Goal: Task Accomplishment & Management: Manage account settings

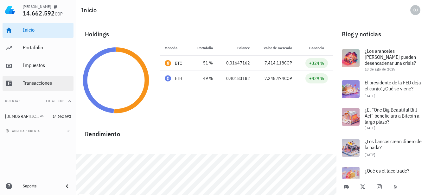
scroll to position [17, 0]
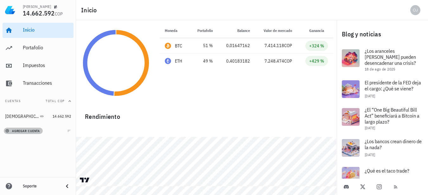
click at [25, 131] on span "agregar cuenta" at bounding box center [23, 131] width 33 height 4
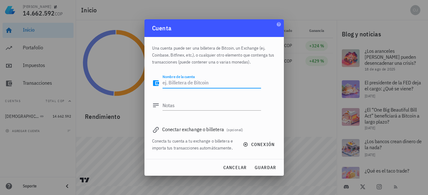
click at [181, 84] on textarea "Nombre de la cuenta" at bounding box center [212, 83] width 99 height 10
type textarea "b"
type textarea "N"
type textarea "b"
type textarea "Binance"
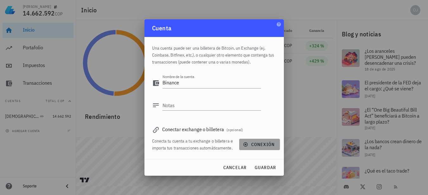
click at [257, 143] on span "conexión" at bounding box center [259, 145] width 30 height 6
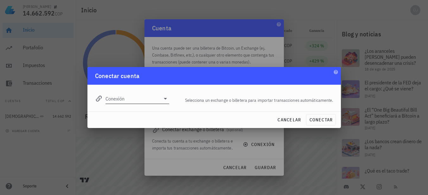
click at [165, 99] on icon at bounding box center [165, 99] width 3 height 2
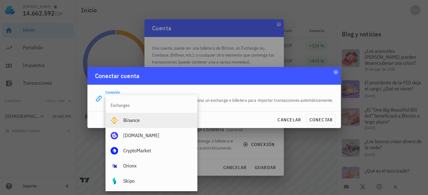
click at [138, 119] on div "Binance" at bounding box center [157, 121] width 69 height 6
type input "Binance"
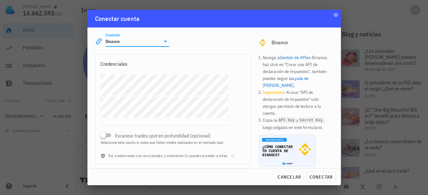
scroll to position [21, 0]
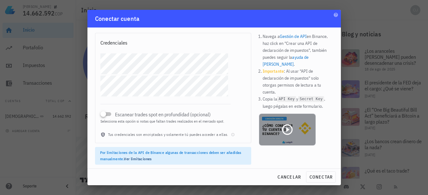
click at [284, 124] on icon at bounding box center [287, 130] width 13 height 13
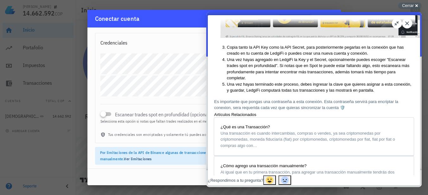
scroll to position [222, 0]
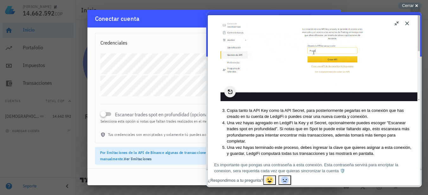
click at [288, 92] on img "Image preview. Open larger image in dialog window." at bounding box center [320, 45] width 200 height 112
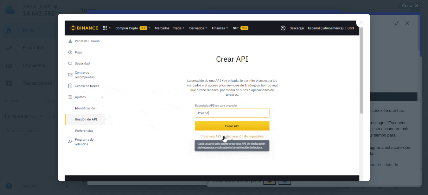
scroll to position [0, 0]
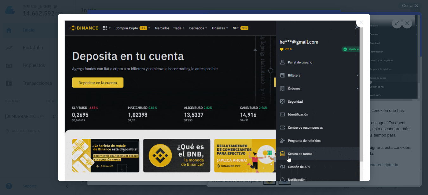
click at [142, 141] on img at bounding box center [214, 105] width 299 height 168
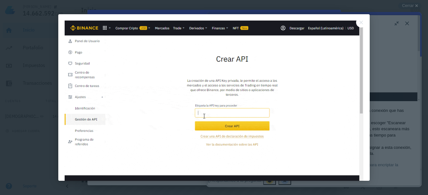
click at [117, 168] on img at bounding box center [214, 105] width 299 height 168
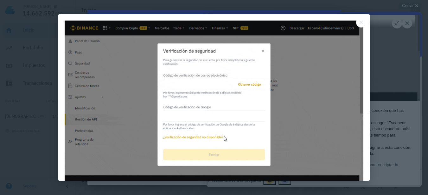
click at [202, 77] on img at bounding box center [214, 105] width 299 height 168
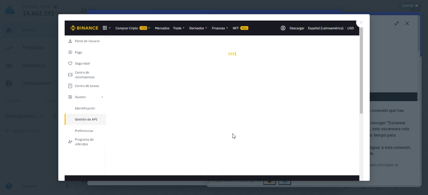
click at [408, 23] on div at bounding box center [214, 97] width 428 height 195
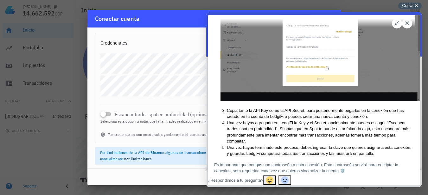
click at [408, 4] on span "Cerrar" at bounding box center [408, 5] width 12 height 5
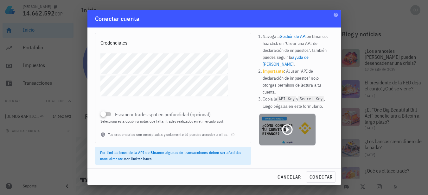
click at [284, 124] on icon at bounding box center [287, 129] width 10 height 10
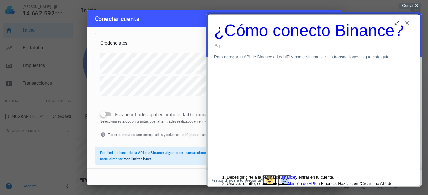
click at [408, 23] on button "Close" at bounding box center [407, 23] width 10 height 10
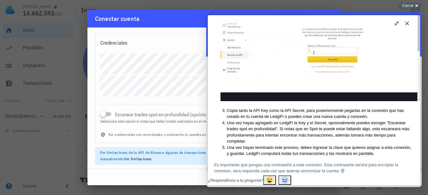
click at [408, 23] on button "Close" at bounding box center [407, 23] width 10 height 10
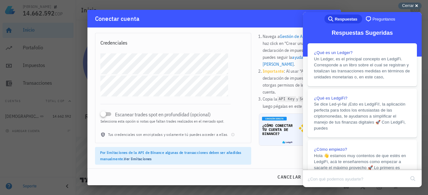
click at [415, 3] on div "Cerrar cross-small" at bounding box center [409, 6] width 23 height 7
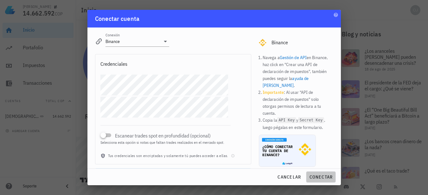
click at [319, 178] on span "conectar" at bounding box center [321, 178] width 24 height 6
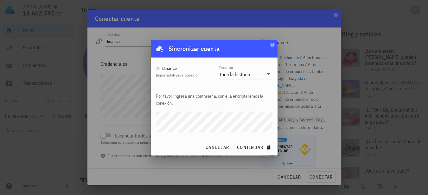
click at [269, 73] on icon at bounding box center [268, 74] width 3 height 2
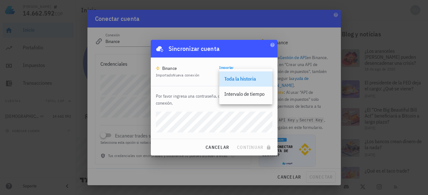
click at [269, 73] on div "Toda la historia" at bounding box center [245, 79] width 53 height 15
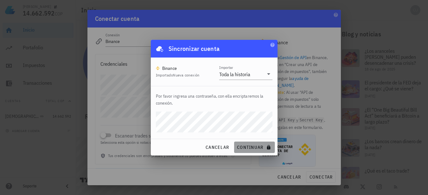
click at [242, 149] on span "continuar" at bounding box center [254, 148] width 35 height 6
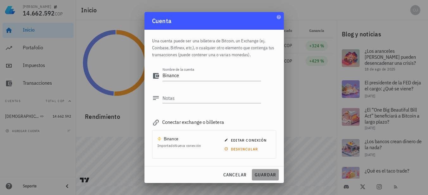
click at [261, 174] on span "guardar" at bounding box center [265, 175] width 22 height 6
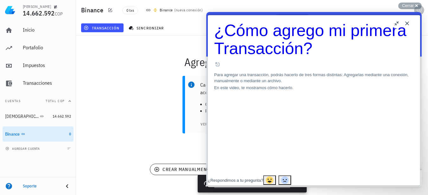
scroll to position [32, 0]
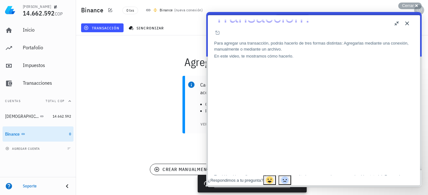
click at [396, 25] on button "u" at bounding box center [397, 23] width 10 height 10
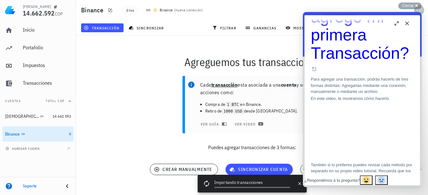
click at [396, 22] on button "b" at bounding box center [397, 23] width 10 height 10
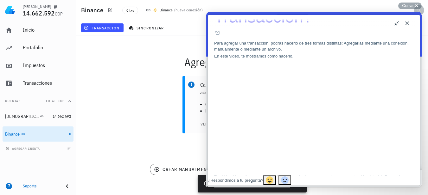
click at [396, 24] on button "u" at bounding box center [397, 23] width 10 height 10
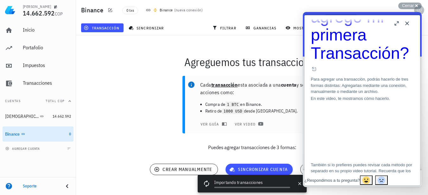
click at [408, 23] on button "Close" at bounding box center [407, 23] width 10 height 10
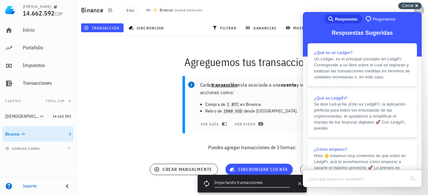
click at [412, 5] on span "Cerrar" at bounding box center [408, 5] width 12 height 5
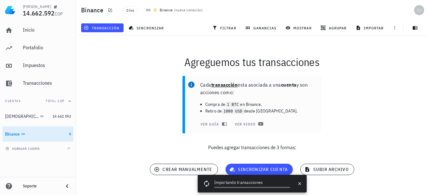
scroll to position [8, 0]
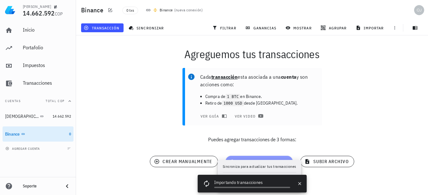
click at [257, 158] on button "sincronizar cuenta" at bounding box center [259, 161] width 67 height 11
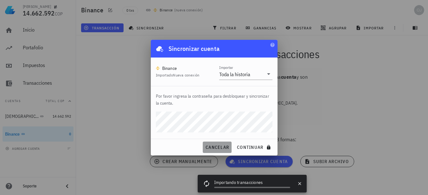
click at [218, 149] on span "cancelar" at bounding box center [217, 148] width 24 height 6
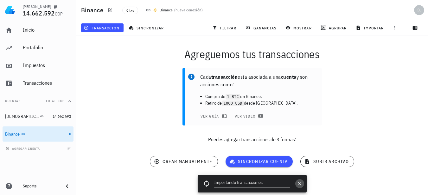
click at [301, 183] on icon "button" at bounding box center [299, 184] width 5 height 5
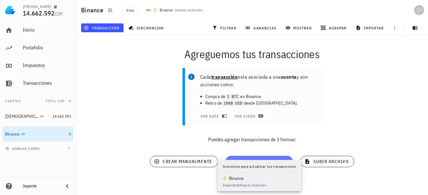
click at [249, 159] on span "sincronizar cuenta" at bounding box center [259, 162] width 57 height 6
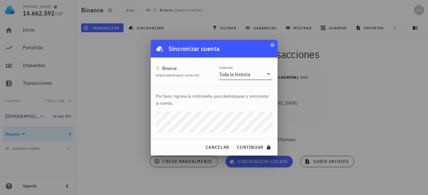
click at [270, 74] on icon at bounding box center [269, 74] width 8 height 8
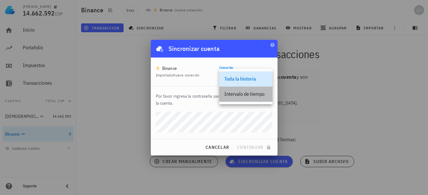
click at [252, 94] on div "Intervalo de tiempo" at bounding box center [245, 94] width 43 height 6
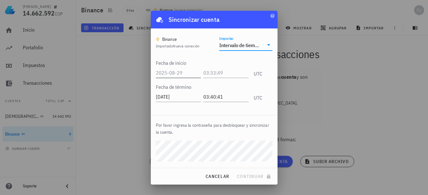
click at [167, 74] on input "text" at bounding box center [178, 73] width 45 height 10
click at [166, 73] on input "2024-01-01" at bounding box center [179, 73] width 47 height 10
click at [184, 73] on input "2023-01-01" at bounding box center [179, 73] width 47 height 10
type input "2023-12-31"
click at [237, 75] on input "text" at bounding box center [227, 73] width 44 height 10
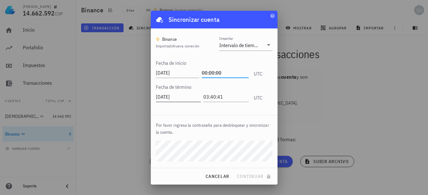
type input "00:00:00"
click at [186, 99] on input "2025-08-29" at bounding box center [178, 97] width 45 height 10
click at [166, 97] on input "2025-08-29" at bounding box center [179, 97] width 47 height 10
click at [173, 96] on input "2024-01-08" at bounding box center [179, 97] width 47 height 10
click at [188, 97] on input "2024-12-10" at bounding box center [179, 97] width 47 height 10
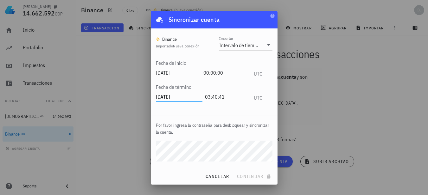
click at [166, 98] on input "2024-12-10" at bounding box center [179, 97] width 47 height 10
click at [182, 97] on input "2025-10-20" at bounding box center [179, 97] width 47 height 10
type input "2025-01-01"
click at [228, 99] on input "03:40:41" at bounding box center [225, 97] width 47 height 10
type input "0"
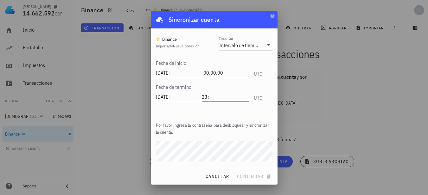
type input "2"
type input "23:59:00"
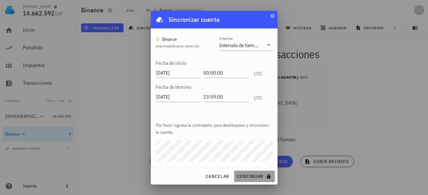
click at [245, 176] on span "continuar" at bounding box center [254, 177] width 35 height 6
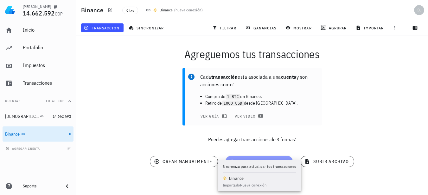
click at [260, 158] on button "sincronizar cuenta" at bounding box center [259, 161] width 67 height 11
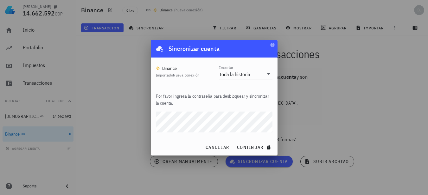
click at [331, 83] on div at bounding box center [214, 97] width 428 height 195
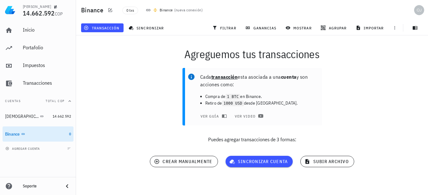
click at [316, 126] on div "Cada transacción esta asociada a una cuenta y son acciones como: Compra de 1 BT…" at bounding box center [252, 108] width 360 height 88
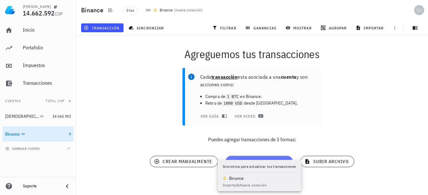
click at [263, 158] on button "sincronizar cuenta" at bounding box center [259, 161] width 67 height 11
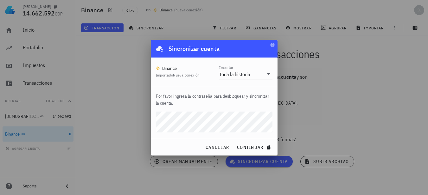
click at [268, 76] on icon at bounding box center [269, 74] width 8 height 8
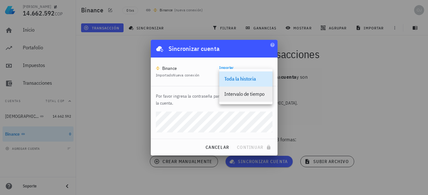
click at [249, 94] on div "Intervalo de tiempo" at bounding box center [245, 94] width 43 height 6
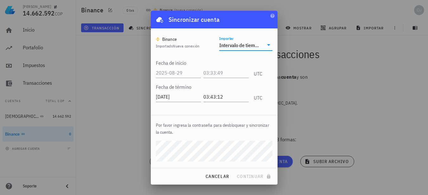
click at [171, 44] on span "Importado Nueva conexión" at bounding box center [178, 46] width 44 height 5
click at [184, 72] on input "text" at bounding box center [179, 73] width 47 height 10
type input "2024-01-01"
click at [227, 76] on input "text" at bounding box center [225, 73] width 47 height 10
type input "00:00:00"
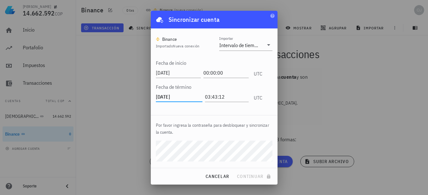
click at [173, 96] on input "2025-08-29" at bounding box center [179, 97] width 47 height 10
click at [191, 98] on input "2025-01-20" at bounding box center [179, 97] width 47 height 10
type input "2025-01-01"
click at [229, 96] on input "03:43:12" at bounding box center [227, 97] width 44 height 10
type input "0"
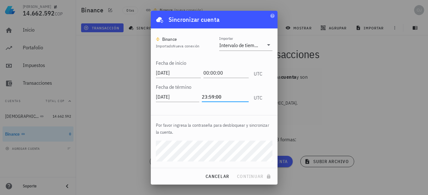
type input "23:59:00"
click at [252, 178] on span "continuar" at bounding box center [254, 177] width 35 height 6
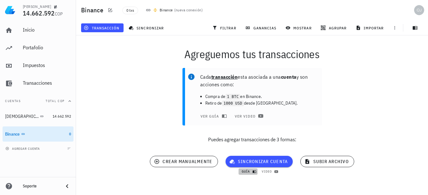
click at [251, 171] on span "guía" at bounding box center [247, 172] width 13 height 4
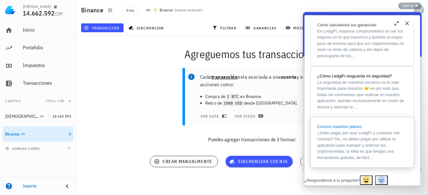
scroll to position [503, 0]
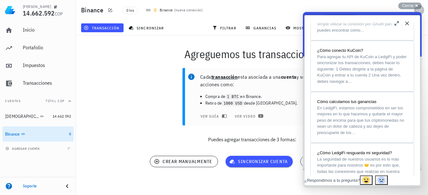
click at [408, 23] on button "Close" at bounding box center [407, 23] width 10 height 10
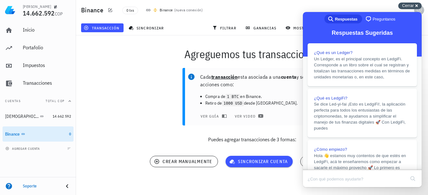
click at [411, 6] on span "Cerrar" at bounding box center [408, 5] width 12 height 5
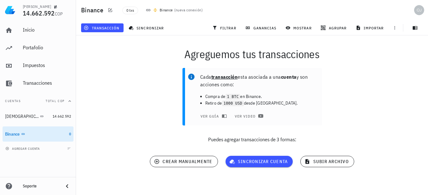
scroll to position [0, 0]
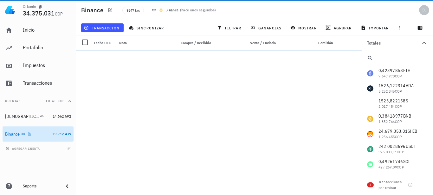
click at [49, 133] on link "Binance 19.712.439" at bounding box center [38, 134] width 71 height 15
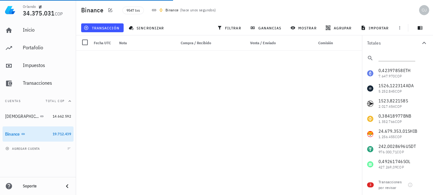
scroll to position [111346, 0]
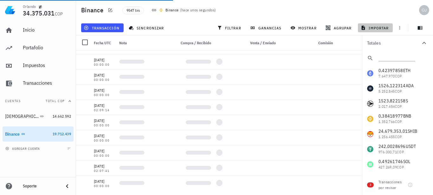
click at [374, 27] on span "importar" at bounding box center [375, 27] width 27 height 5
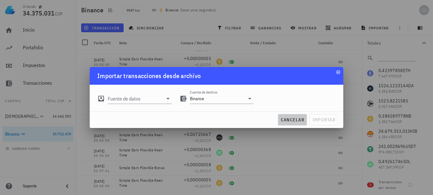
click at [294, 121] on span "cancelar" at bounding box center [292, 120] width 24 height 6
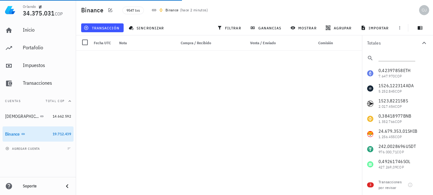
scroll to position [88462, 0]
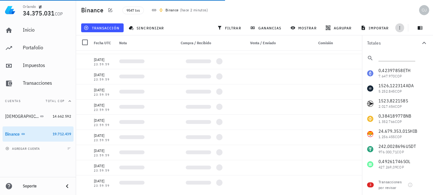
click at [399, 28] on icon "button" at bounding box center [399, 27] width 5 height 5
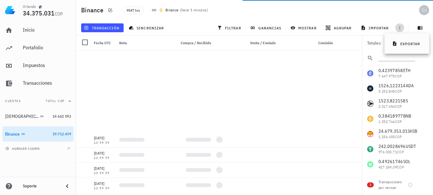
scroll to position [94671, 0]
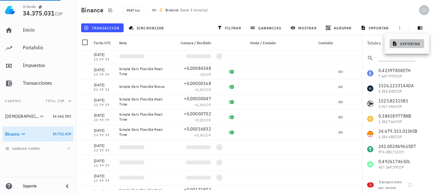
click at [409, 44] on span "exportar" at bounding box center [406, 43] width 27 height 5
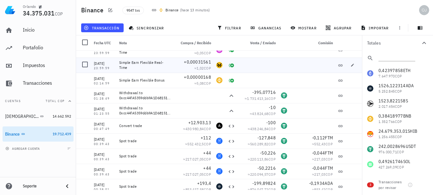
scroll to position [101989, 0]
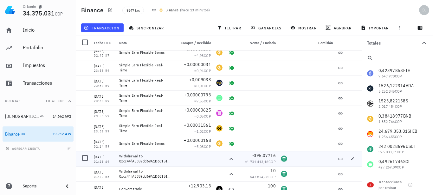
click at [157, 163] on div "Withdrawal to 0xcc44fA5359dd69A1D68151556B6348955DBf666B" at bounding box center [144, 159] width 51 height 10
click at [165, 162] on div "Withdrawal to 0xcc44fA5359dd69A1D68151556B6348955DBf666B" at bounding box center [144, 159] width 51 height 10
click at [229, 159] on icon at bounding box center [231, 159] width 4 height 2
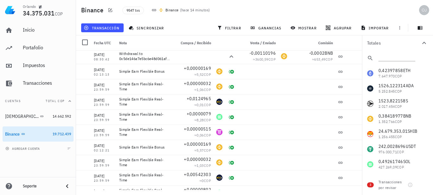
scroll to position [102337, 0]
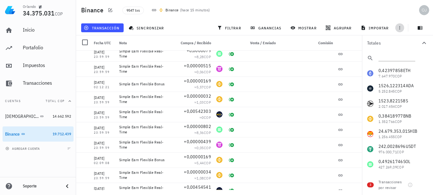
click at [400, 26] on icon "button" at bounding box center [399, 27] width 5 height 5
click at [408, 44] on span "exportar" at bounding box center [406, 43] width 27 height 5
click at [230, 28] on span "filtrar" at bounding box center [229, 27] width 23 height 5
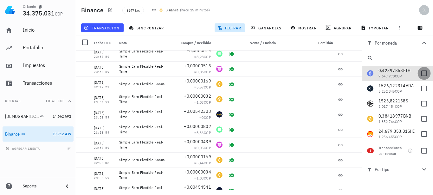
click at [419, 74] on div at bounding box center [423, 73] width 11 height 11
checkbox input "true"
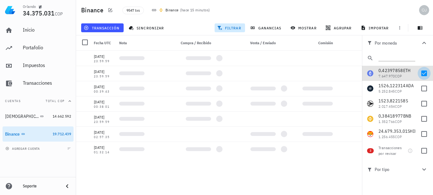
scroll to position [0, 0]
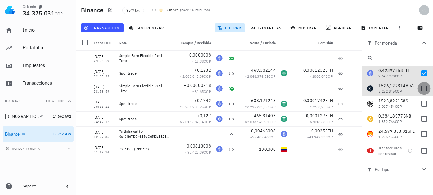
click at [420, 89] on div at bounding box center [423, 88] width 11 height 11
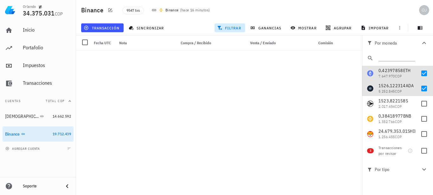
scroll to position [317, 0]
click at [419, 88] on div at bounding box center [423, 88] width 11 height 11
checkbox input "false"
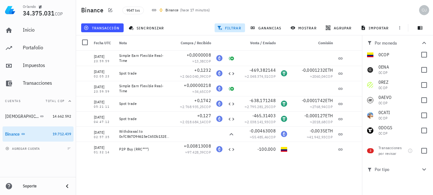
scroll to position [579, 0]
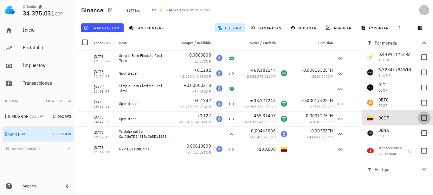
click at [418, 120] on div at bounding box center [423, 118] width 11 height 11
checkbox input "true"
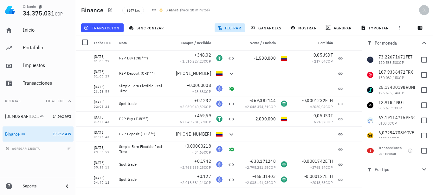
scroll to position [0, 0]
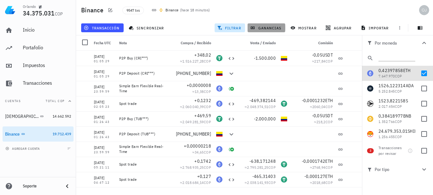
click at [265, 27] on span "ganancias" at bounding box center [266, 27] width 30 height 5
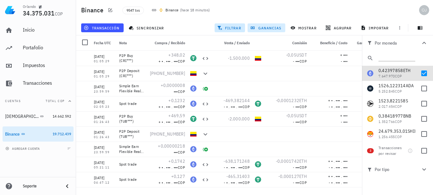
click at [266, 26] on span "ganancias" at bounding box center [266, 27] width 30 height 5
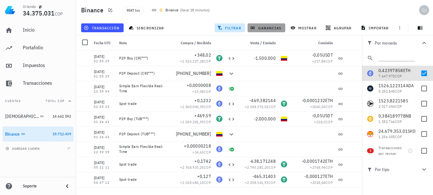
click at [271, 26] on span "ganancias" at bounding box center [266, 27] width 30 height 5
click at [232, 27] on span "filtrar" at bounding box center [229, 27] width 23 height 5
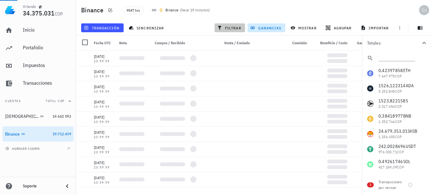
click at [233, 28] on span "filtrar" at bounding box center [229, 27] width 23 height 5
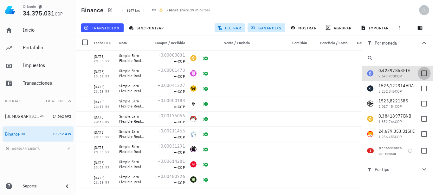
click at [419, 73] on div at bounding box center [423, 73] width 11 height 11
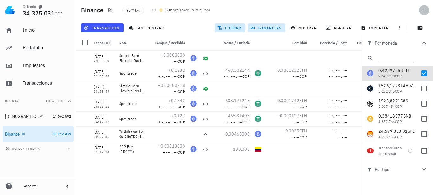
click at [266, 29] on span "ganancias" at bounding box center [266, 27] width 30 height 5
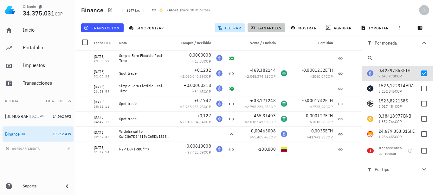
click at [268, 26] on span "ganancias" at bounding box center [266, 27] width 30 height 5
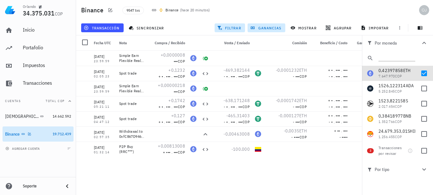
click at [42, 132] on div "Binance" at bounding box center [27, 134] width 45 height 6
click at [419, 75] on div at bounding box center [423, 73] width 11 height 11
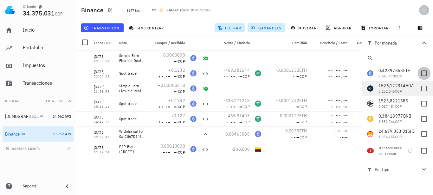
checkbox input "false"
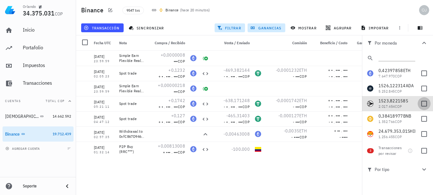
click at [421, 105] on div at bounding box center [423, 104] width 11 height 11
checkbox input "true"
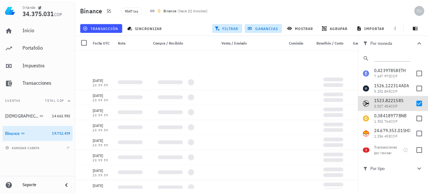
scroll to position [634, 0]
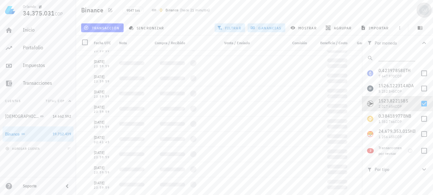
click at [424, 9] on div "avatar" at bounding box center [424, 10] width 10 height 10
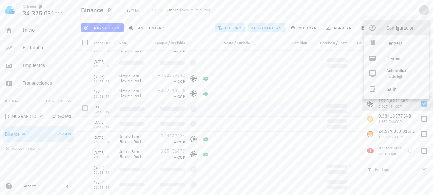
click at [392, 26] on div "Configuración" at bounding box center [405, 28] width 38 height 13
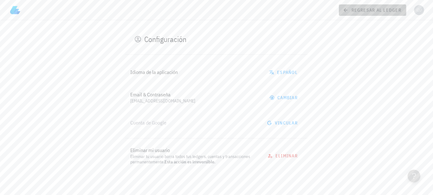
click at [377, 10] on span "regresar al ledger" at bounding box center [372, 10] width 57 height 6
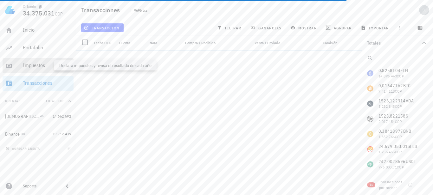
click at [34, 64] on div "Impuestos" at bounding box center [47, 65] width 48 height 6
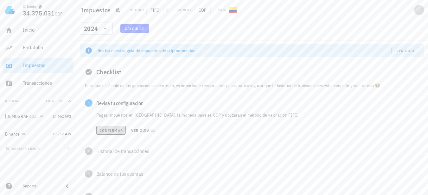
click at [111, 132] on span "Confirmar" at bounding box center [111, 130] width 24 height 5
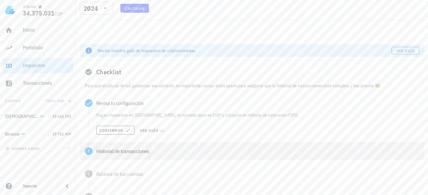
scroll to position [32, 0]
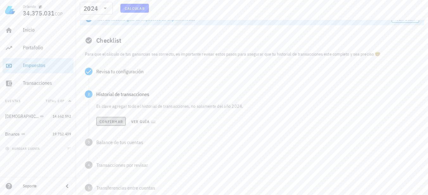
click at [109, 121] on span "Confirmar" at bounding box center [111, 121] width 24 height 5
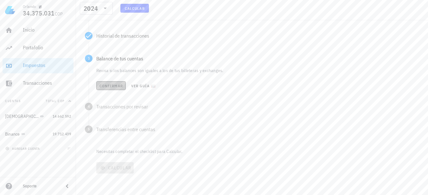
click at [114, 87] on span "Confirmar" at bounding box center [111, 86] width 24 height 5
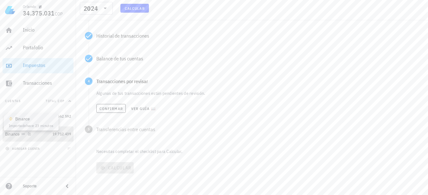
click at [25, 134] on icon at bounding box center [23, 134] width 4 height 4
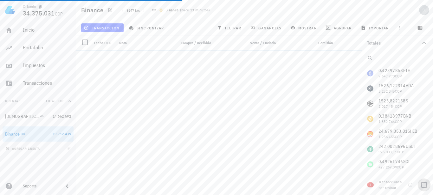
click at [423, 183] on div at bounding box center [423, 185] width 11 height 11
checkbox input "true"
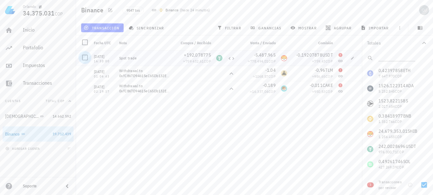
click at [86, 58] on div at bounding box center [85, 57] width 11 height 11
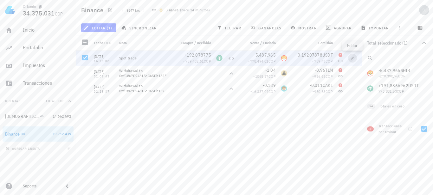
click at [352, 58] on icon "button" at bounding box center [352, 58] width 3 height 3
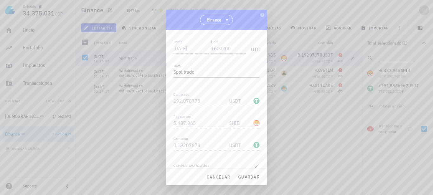
scroll to position [84, 0]
click at [253, 159] on icon "button" at bounding box center [256, 160] width 6 height 8
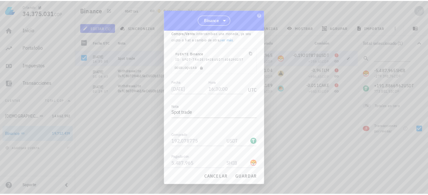
scroll to position [0, 0]
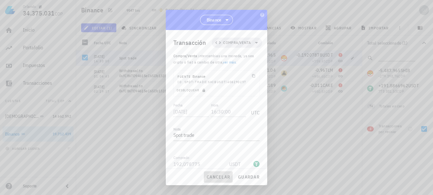
click at [212, 176] on span "cancelar" at bounding box center [218, 178] width 24 height 6
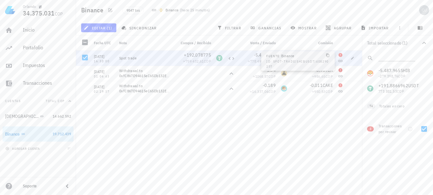
click at [340, 61] on icon at bounding box center [340, 61] width 5 height 5
click at [352, 58] on icon "button" at bounding box center [352, 58] width 3 height 3
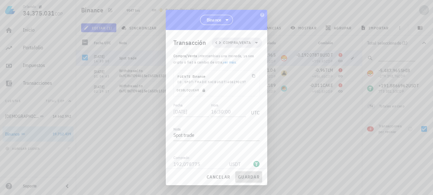
click at [242, 176] on span "guardar" at bounding box center [249, 178] width 22 height 6
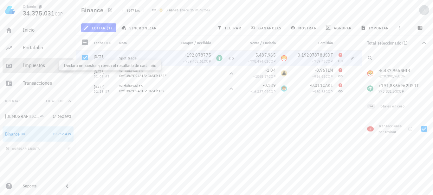
click at [31, 66] on div "Impuestos" at bounding box center [47, 65] width 48 height 6
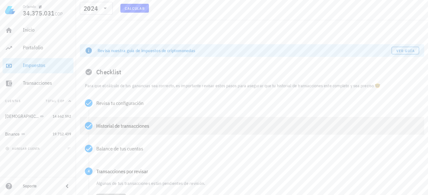
scroll to position [63, 0]
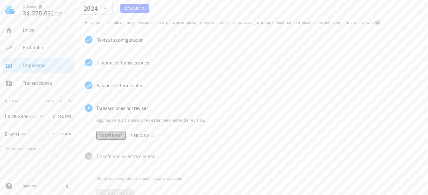
click at [112, 135] on span "Confirmar" at bounding box center [111, 135] width 24 height 5
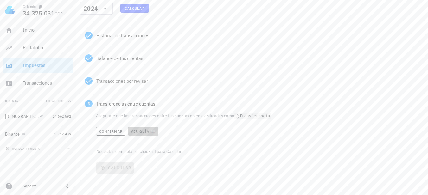
click at [141, 131] on span "Ver guía 📖" at bounding box center [143, 131] width 25 height 5
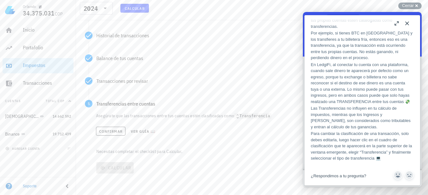
scroll to position [286, 0]
click at [251, 69] on div "Revisa si los balances son iguales a los de tus billeteras y exchanges. Confirm…" at bounding box center [256, 71] width 335 height 13
click at [405, 24] on button "Close" at bounding box center [407, 23] width 10 height 10
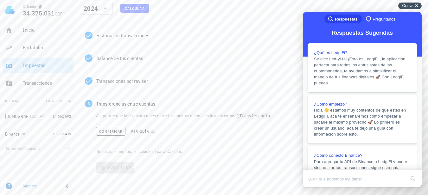
click at [411, 4] on span "Cerrar" at bounding box center [408, 5] width 12 height 5
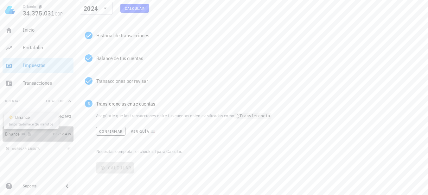
click at [22, 133] on icon at bounding box center [23, 134] width 4 height 4
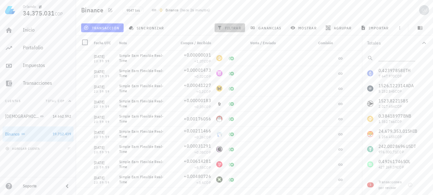
click at [231, 28] on span "filtrar" at bounding box center [229, 27] width 23 height 5
click at [85, 42] on div at bounding box center [85, 42] width 11 height 11
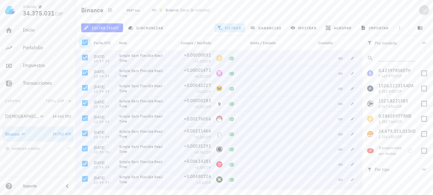
click at [85, 42] on div at bounding box center [85, 42] width 11 height 11
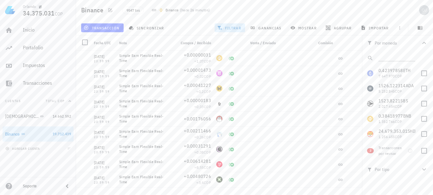
click at [387, 41] on div "Por moneda" at bounding box center [393, 43] width 53 height 5
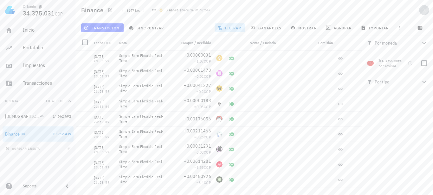
click at [423, 42] on icon "button" at bounding box center [424, 43] width 8 height 8
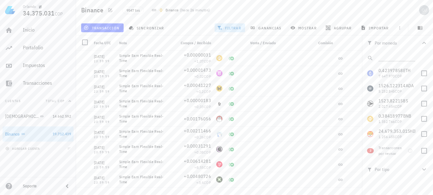
click at [387, 42] on div "Por moneda" at bounding box center [393, 43] width 53 height 5
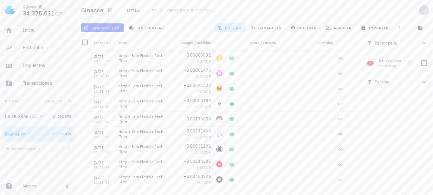
click at [387, 82] on span "Por tipo" at bounding box center [393, 82] width 53 height 7
click at [422, 122] on div at bounding box center [423, 122] width 11 height 11
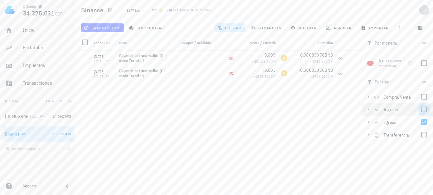
click at [422, 110] on div at bounding box center [423, 109] width 11 height 11
click at [424, 135] on div at bounding box center [423, 135] width 11 height 11
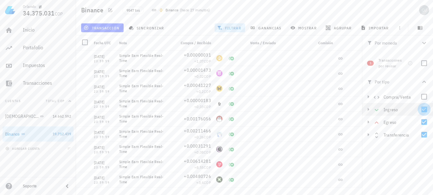
click at [424, 110] on div at bounding box center [423, 109] width 11 height 11
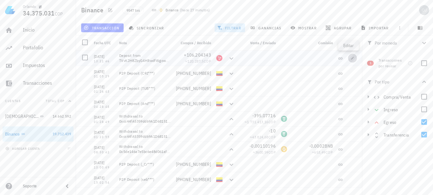
click at [350, 58] on icon "button" at bounding box center [352, 58] width 4 height 4
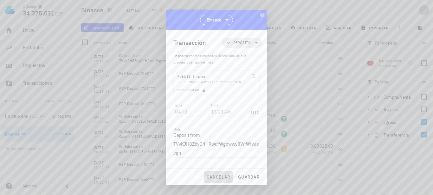
click at [218, 177] on span "cancelar" at bounding box center [218, 178] width 24 height 6
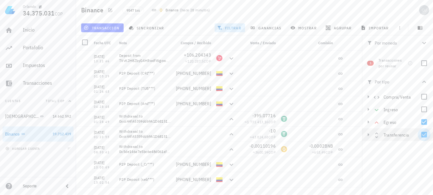
click at [424, 136] on div at bounding box center [423, 135] width 11 height 11
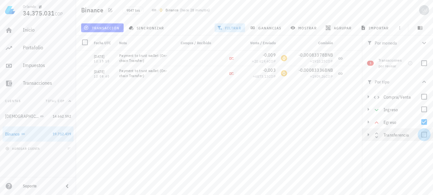
click at [424, 134] on div at bounding box center [423, 135] width 11 height 11
click at [424, 123] on div at bounding box center [423, 122] width 11 height 11
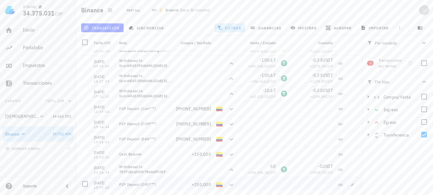
scroll to position [317, 0]
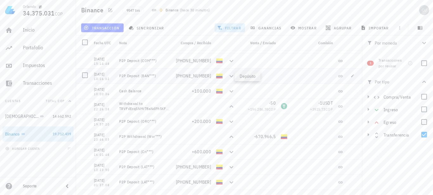
click at [227, 75] on icon at bounding box center [231, 77] width 8 height 8
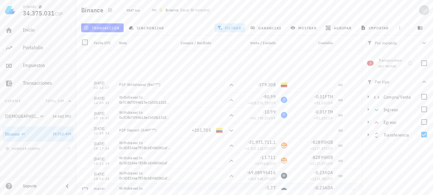
scroll to position [570, 0]
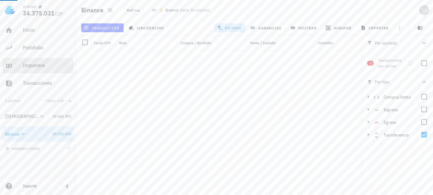
click at [38, 67] on div "Impuestos" at bounding box center [47, 65] width 48 height 6
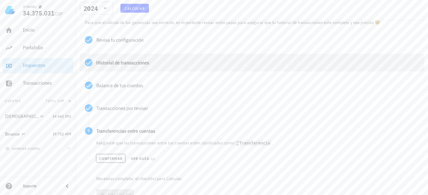
scroll to position [91, 0]
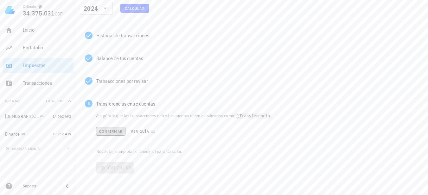
click at [107, 133] on span "Confirmar" at bounding box center [111, 131] width 24 height 5
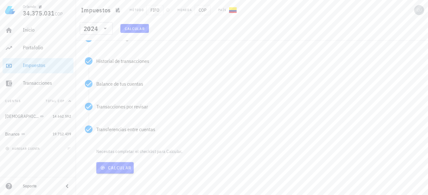
scroll to position [65, 0]
click at [118, 167] on span "Calcular" at bounding box center [115, 168] width 32 height 6
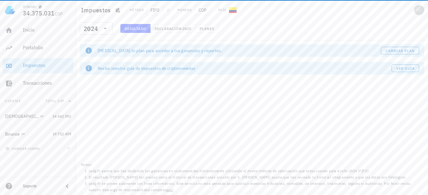
scroll to position [0, 0]
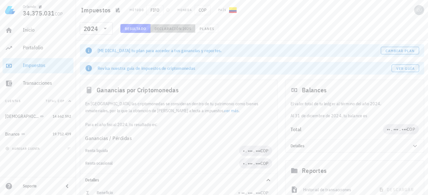
click at [175, 28] on span "Declaración" at bounding box center [168, 28] width 28 height 5
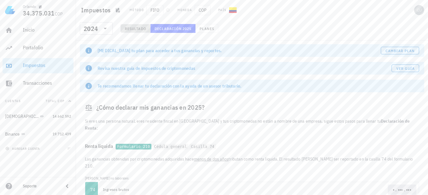
click at [135, 27] on span "Resultado" at bounding box center [135, 28] width 22 height 5
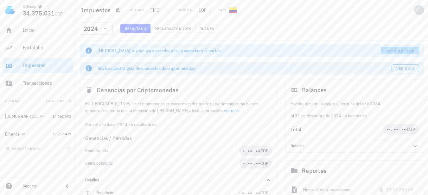
click at [400, 51] on span "Cambiar plan" at bounding box center [400, 50] width 30 height 5
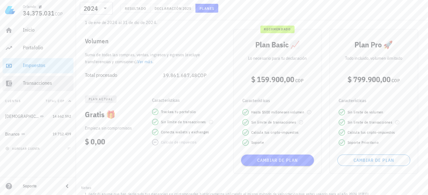
scroll to position [32, 0]
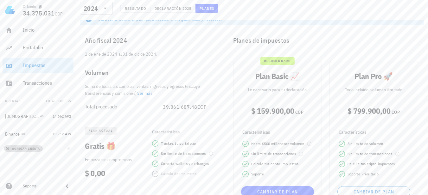
click at [29, 149] on span "agregar cuenta" at bounding box center [23, 149] width 33 height 4
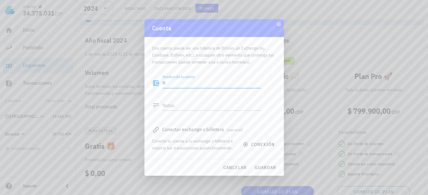
type textarea "t"
type textarea "Trust Wallet"
click at [255, 144] on span "conexión" at bounding box center [259, 145] width 30 height 6
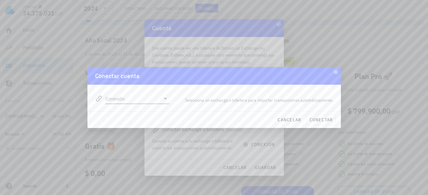
click at [165, 98] on icon at bounding box center [166, 99] width 8 height 8
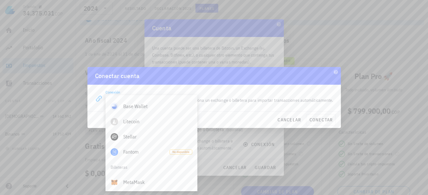
scroll to position [380, 0]
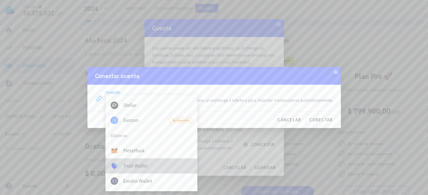
click at [138, 165] on div "Trust Wallet" at bounding box center [157, 166] width 69 height 6
type input "Trust Wallet"
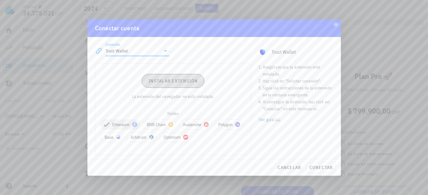
click at [174, 80] on span "Instalar extensión" at bounding box center [173, 81] width 50 height 6
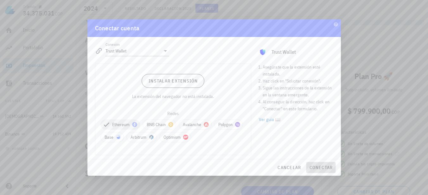
click at [317, 168] on span "conectar" at bounding box center [321, 168] width 24 height 6
click at [291, 167] on span "cancelar" at bounding box center [289, 168] width 24 height 6
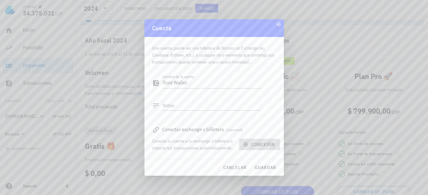
click at [254, 143] on span "conexión" at bounding box center [259, 145] width 30 height 6
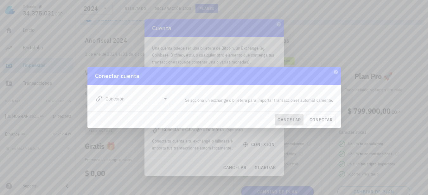
click at [288, 119] on span "cancelar" at bounding box center [289, 120] width 24 height 6
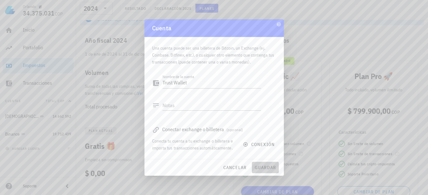
click at [262, 168] on span "guardar" at bounding box center [265, 168] width 22 height 6
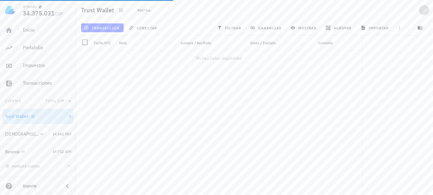
click at [23, 116] on div "Trust Wallet" at bounding box center [16, 116] width 23 height 5
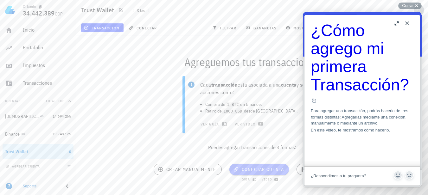
click at [253, 169] on span "conectar cuenta" at bounding box center [259, 170] width 50 height 6
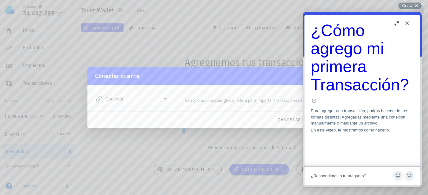
click at [407, 22] on button "Close" at bounding box center [407, 23] width 10 height 10
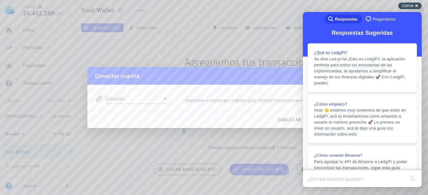
click at [416, 6] on div "Cerrar cross-small" at bounding box center [409, 6] width 23 height 7
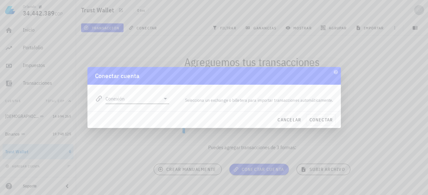
click at [166, 99] on icon at bounding box center [165, 99] width 3 height 2
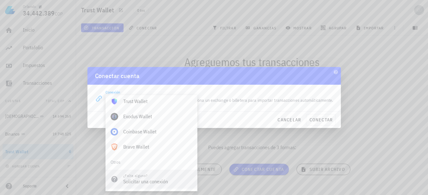
scroll to position [413, 0]
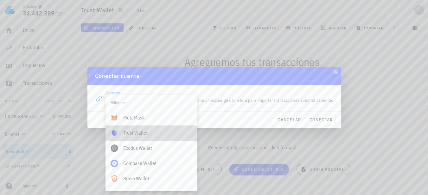
click at [135, 132] on div "Trust Wallet" at bounding box center [157, 133] width 69 height 6
type input "Trust Wallet"
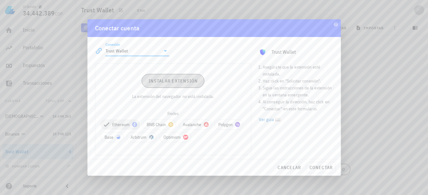
click at [168, 82] on span "Instalar extensión" at bounding box center [173, 81] width 50 height 6
click at [381, 74] on div at bounding box center [214, 97] width 428 height 195
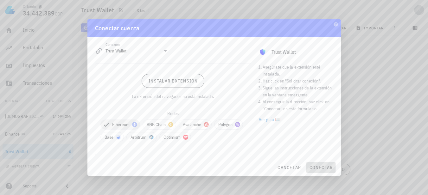
click at [319, 168] on span "conectar" at bounding box center [321, 168] width 24 height 6
click at [292, 169] on span "cancelar" at bounding box center [289, 168] width 24 height 6
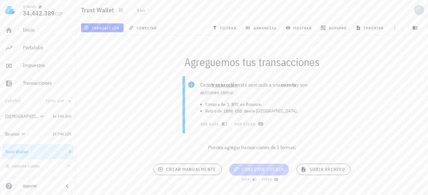
click at [255, 169] on span "conectar cuenta" at bounding box center [259, 170] width 50 height 6
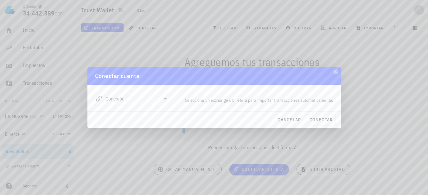
click at [166, 100] on icon at bounding box center [166, 99] width 8 height 8
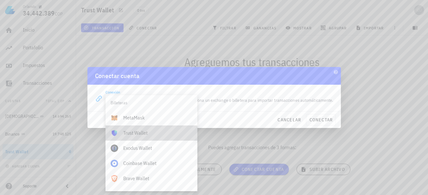
click at [140, 135] on div "Trust Wallet" at bounding box center [157, 133] width 69 height 6
type input "Trust Wallet"
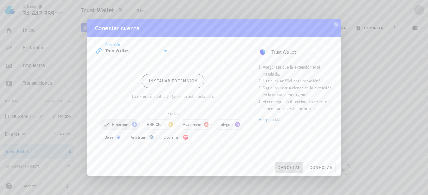
click at [290, 168] on span "cancelar" at bounding box center [289, 168] width 24 height 6
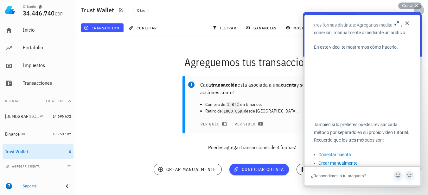
scroll to position [127, 0]
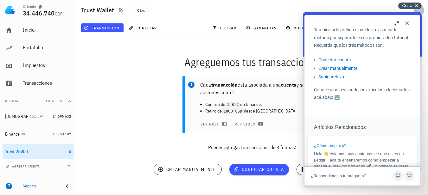
click at [409, 6] on span "Cerrar" at bounding box center [408, 5] width 12 height 5
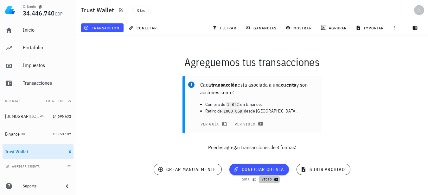
click at [266, 178] on span "video" at bounding box center [268, 180] width 15 height 4
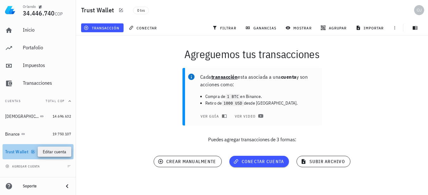
click at [31, 151] on icon "button" at bounding box center [33, 152] width 4 height 4
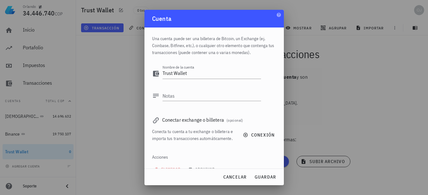
scroll to position [18, 0]
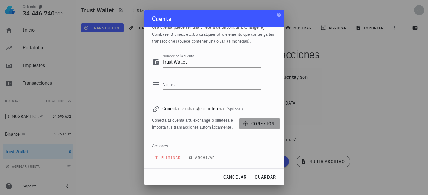
click at [249, 121] on span "conexión" at bounding box center [259, 124] width 30 height 6
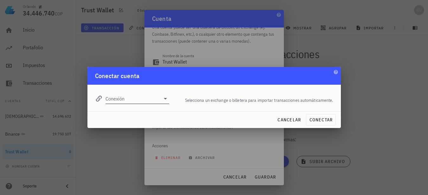
click at [165, 96] on icon at bounding box center [166, 99] width 8 height 8
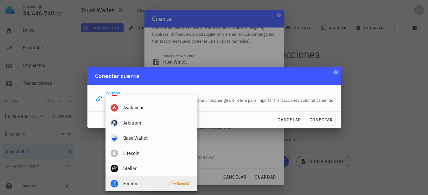
scroll to position [380, 0]
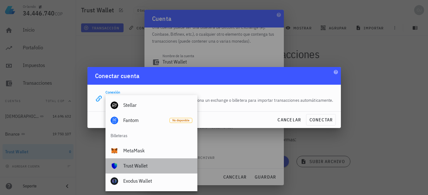
click at [150, 163] on div "Trust Wallet" at bounding box center [157, 166] width 69 height 6
type input "Trust Wallet"
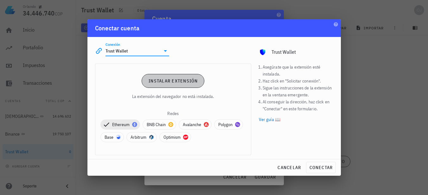
click at [174, 81] on span "Instalar extensión" at bounding box center [173, 81] width 50 height 6
click at [158, 77] on link "Instalar extensión" at bounding box center [173, 81] width 63 height 14
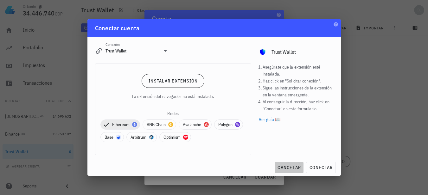
click at [288, 168] on span "cancelar" at bounding box center [289, 168] width 24 height 6
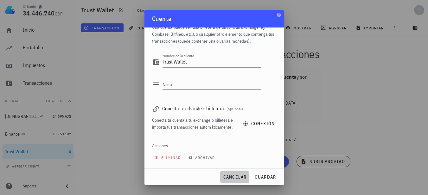
click at [227, 178] on span "cancelar" at bounding box center [235, 178] width 24 height 6
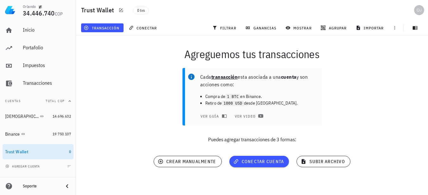
scroll to position [0, 0]
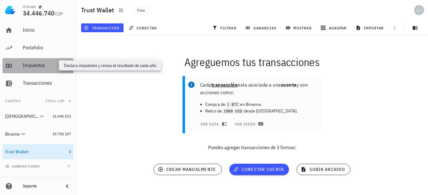
click at [32, 66] on div "Impuestos" at bounding box center [47, 65] width 48 height 6
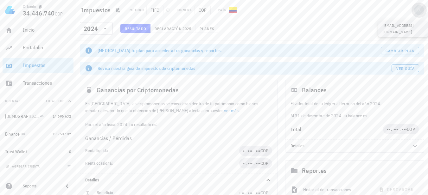
click at [418, 10] on div "avatar" at bounding box center [419, 10] width 10 height 10
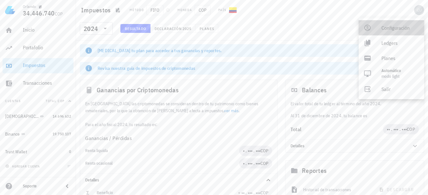
click at [390, 29] on div "Configuración" at bounding box center [400, 28] width 38 height 13
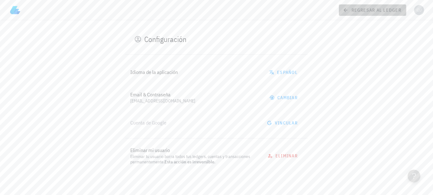
click at [349, 10] on span "regresar al ledger" at bounding box center [372, 10] width 57 height 6
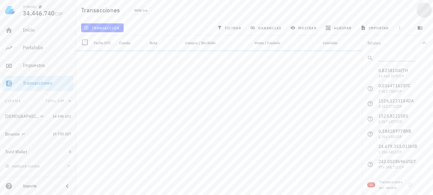
click at [422, 9] on div "avatar" at bounding box center [424, 10] width 10 height 10
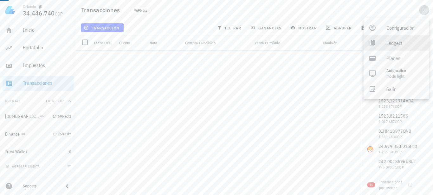
click at [394, 41] on div "Ledgers" at bounding box center [405, 43] width 38 height 13
click at [394, 42] on div "Totales" at bounding box center [393, 43] width 53 height 4
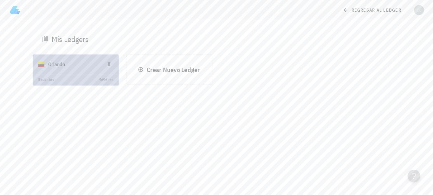
click at [76, 65] on div "Orlando" at bounding box center [73, 64] width 51 height 16
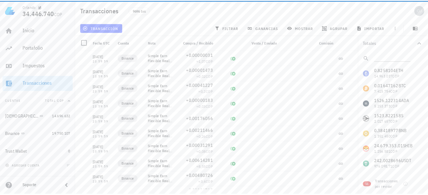
scroll to position [361, 0]
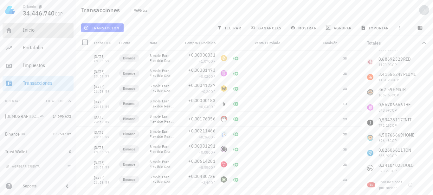
click at [31, 30] on div "Inicio" at bounding box center [47, 30] width 48 height 6
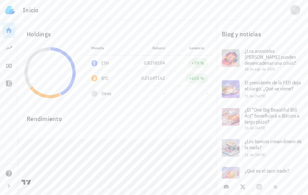
click at [8, 31] on icon at bounding box center [9, 30] width 6 height 5
click at [10, 35] on link "Inicio" at bounding box center [9, 30] width 13 height 15
click at [10, 84] on icon at bounding box center [9, 84] width 8 height 8
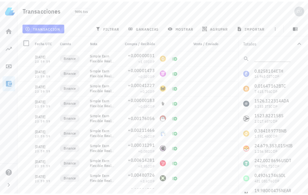
scroll to position [32, 0]
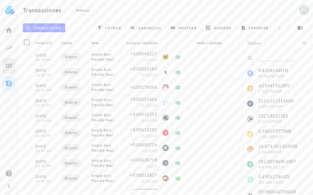
click at [9, 65] on icon at bounding box center [9, 66] width 6 height 4
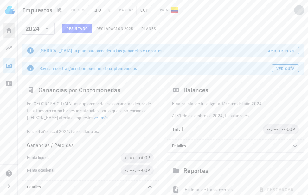
click at [9, 28] on icon at bounding box center [9, 30] width 6 height 5
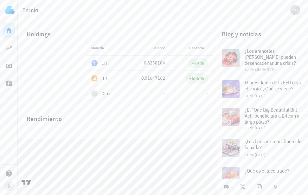
click at [9, 187] on icon "button" at bounding box center [9, 187] width 8 height 8
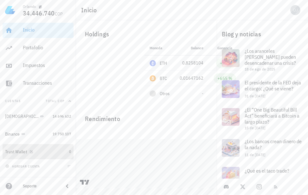
click at [38, 153] on div "Trust Wallet" at bounding box center [35, 152] width 61 height 6
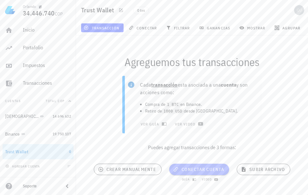
click at [192, 167] on span "conectar cuenta" at bounding box center [199, 170] width 50 height 6
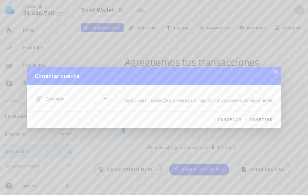
click at [108, 100] on icon at bounding box center [106, 99] width 8 height 8
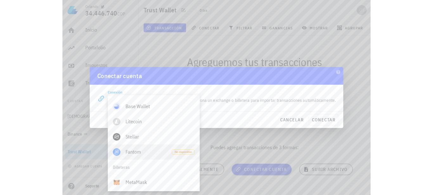
scroll to position [380, 0]
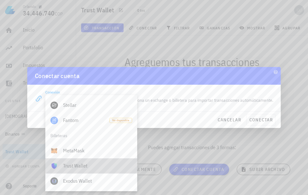
click at [78, 165] on div "Trust Wallet" at bounding box center [97, 166] width 69 height 6
type input "Trust Wallet"
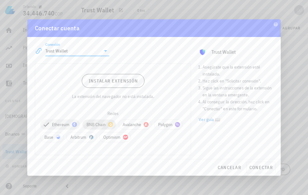
click at [95, 123] on span "BNB Chain" at bounding box center [98, 125] width 25 height 10
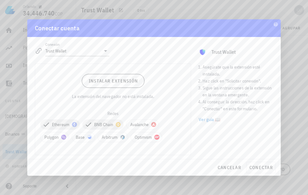
click at [44, 124] on icon at bounding box center [46, 125] width 8 height 8
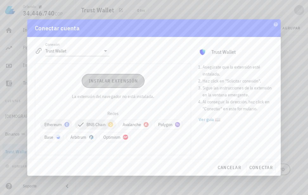
click at [112, 83] on span "Instalar extensión" at bounding box center [113, 81] width 50 height 6
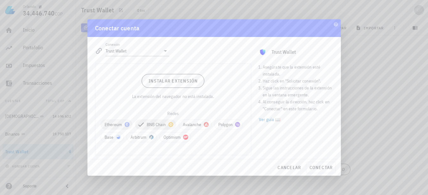
click at [305, 12] on div at bounding box center [214, 97] width 428 height 195
click at [277, 166] on span "cancelar" at bounding box center [289, 168] width 24 height 6
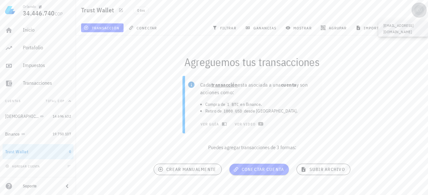
click at [420, 8] on div "avatar" at bounding box center [419, 10] width 10 height 10
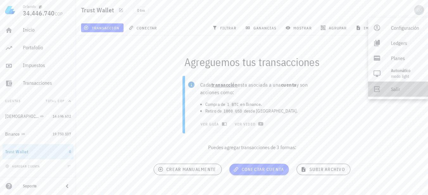
click at [388, 90] on link "Salir" at bounding box center [398, 89] width 60 height 15
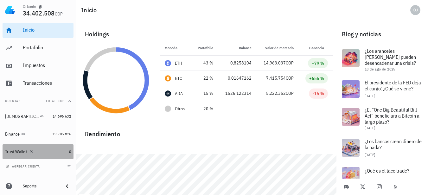
click at [23, 151] on div "Trust Wallet" at bounding box center [16, 152] width 22 height 5
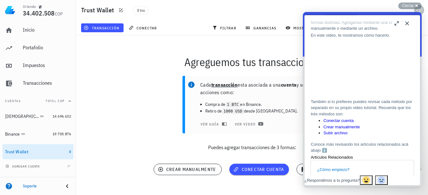
scroll to position [158, 0]
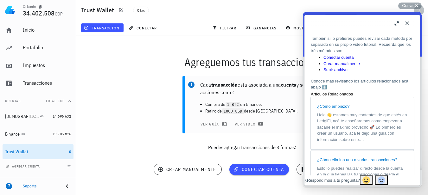
click at [408, 22] on button "Close" at bounding box center [407, 23] width 10 height 10
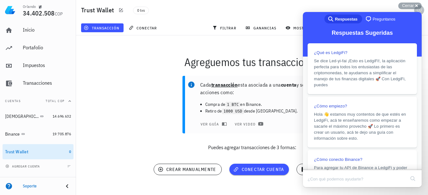
click at [416, 2] on div "Trust Wallet 0 txs" at bounding box center [252, 10] width 352 height 20
click at [416, 5] on div "Cerrar cross-small" at bounding box center [409, 6] width 23 height 7
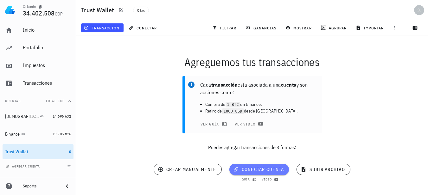
click at [256, 169] on span "conectar cuenta" at bounding box center [259, 170] width 50 height 6
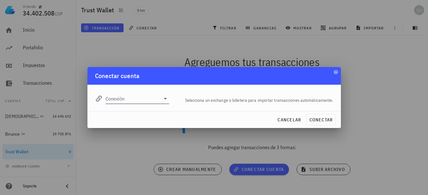
click at [167, 100] on icon at bounding box center [166, 99] width 8 height 8
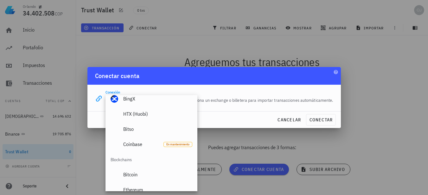
scroll to position [380, 0]
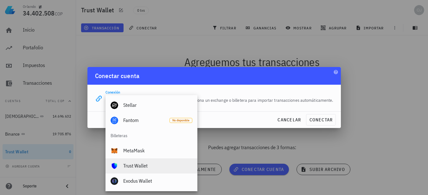
click at [136, 167] on div "Trust Wallet" at bounding box center [157, 166] width 69 height 6
type input "Trust Wallet"
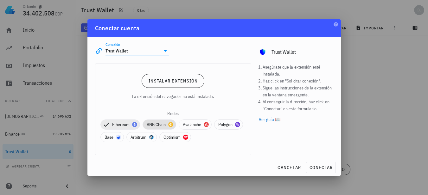
click at [151, 124] on span "BNB Chain" at bounding box center [159, 125] width 25 height 10
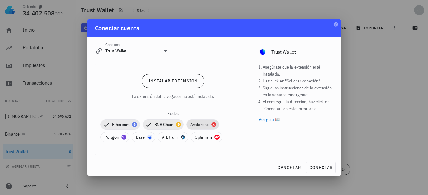
click at [192, 122] on span "Avalanche" at bounding box center [202, 125] width 25 height 10
click at [203, 137] on span "Optimism" at bounding box center [206, 138] width 23 height 10
click at [171, 138] on span "Arbitrum" at bounding box center [173, 138] width 22 height 10
click at [139, 137] on span "Base" at bounding box center [143, 138] width 15 height 10
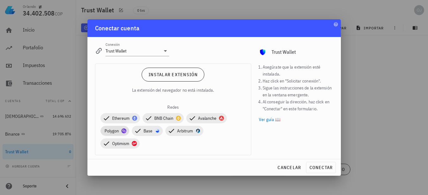
click at [107, 131] on span "Polygon" at bounding box center [115, 131] width 21 height 10
drag, startPoint x: 228, startPoint y: 61, endPoint x: 365, endPoint y: 102, distance: 142.6
click at [365, 102] on div at bounding box center [214, 97] width 428 height 195
click at [318, 166] on span "conectar" at bounding box center [321, 168] width 24 height 6
click at [277, 119] on link "Ver guía 📖" at bounding box center [296, 119] width 74 height 7
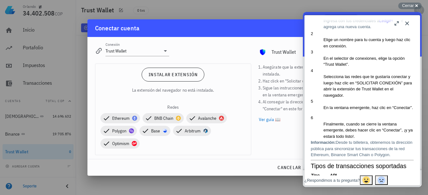
scroll to position [127, 0]
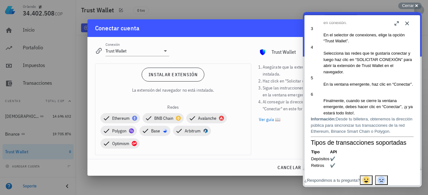
click at [283, 154] on div "Asegúrate que la extensión esté instalada. Haz click en "Solicitar conexión". S…" at bounding box center [296, 109] width 82 height 99
click at [407, 23] on button "Close" at bounding box center [407, 23] width 10 height 10
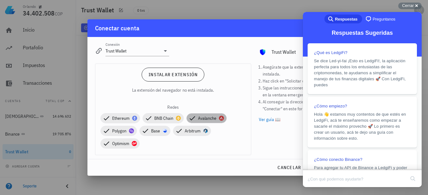
click at [196, 119] on icon at bounding box center [192, 119] width 8 height 8
click at [149, 131] on icon at bounding box center [146, 131] width 8 height 8
click at [168, 131] on icon at bounding box center [172, 131] width 8 height 8
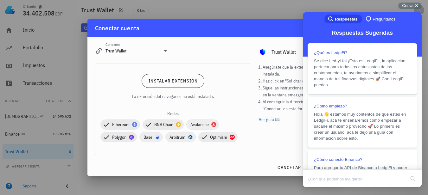
click at [203, 137] on icon at bounding box center [205, 138] width 8 height 8
click at [280, 139] on div "Asegúrate que la extensión esté instalada. Haz click en "Solicitar conexión". S…" at bounding box center [296, 109] width 82 height 99
click at [416, 5] on div "Cerrar cross-small" at bounding box center [409, 6] width 23 height 7
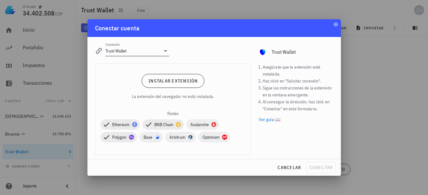
click at [166, 52] on icon at bounding box center [166, 51] width 8 height 8
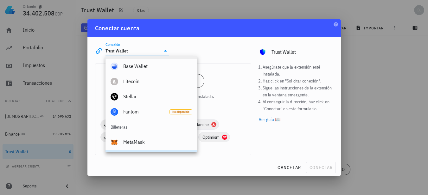
scroll to position [381, 0]
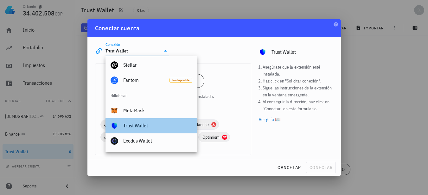
click at [137, 126] on div "Trust Wallet" at bounding box center [157, 126] width 69 height 6
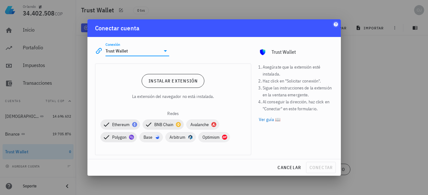
click at [335, 22] on icon "button" at bounding box center [336, 24] width 4 height 4
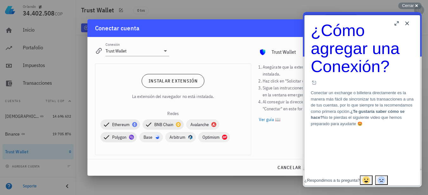
click at [406, 24] on button "Close" at bounding box center [407, 23] width 10 height 10
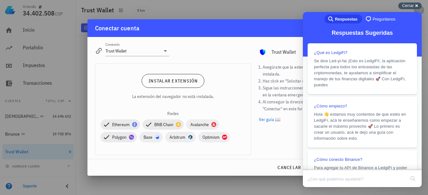
click at [412, 5] on span "Cerrar" at bounding box center [408, 5] width 12 height 5
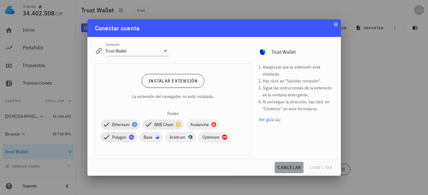
drag, startPoint x: 283, startPoint y: 170, endPoint x: 283, endPoint y: 166, distance: 3.5
click at [283, 169] on span "cancelar" at bounding box center [289, 168] width 24 height 6
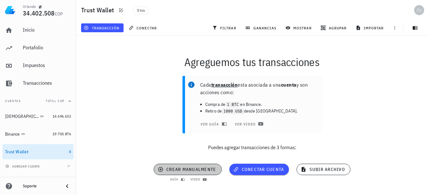
click at [176, 170] on span "crear manualmente" at bounding box center [187, 170] width 57 height 6
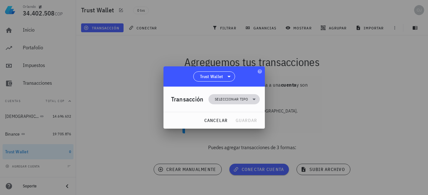
click at [255, 97] on icon at bounding box center [254, 100] width 8 height 8
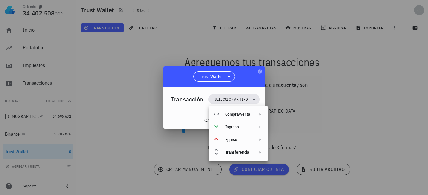
click at [350, 76] on div at bounding box center [214, 97] width 428 height 195
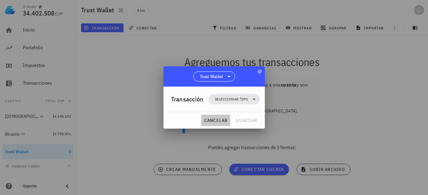
click at [210, 120] on span "cancelar" at bounding box center [216, 121] width 24 height 6
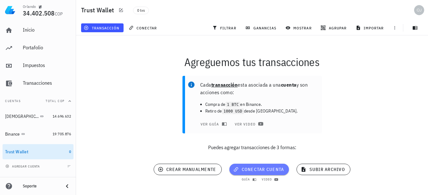
click at [256, 170] on span "conectar cuenta" at bounding box center [259, 170] width 50 height 6
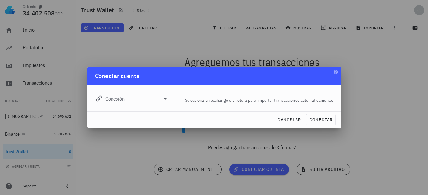
click at [166, 100] on icon at bounding box center [166, 99] width 8 height 8
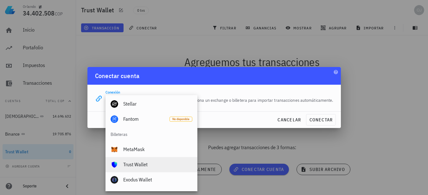
click at [137, 162] on div "Trust Wallet" at bounding box center [157, 165] width 69 height 14
type input "Trust Wallet"
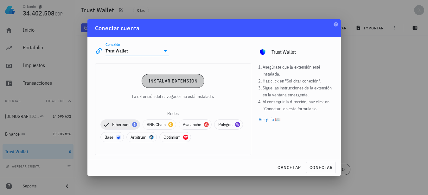
click at [161, 83] on span "Instalar extensión" at bounding box center [173, 81] width 50 height 6
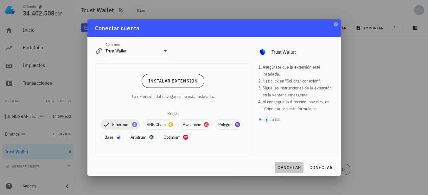
drag, startPoint x: 284, startPoint y: 166, endPoint x: 273, endPoint y: 162, distance: 11.1
click at [284, 166] on span "cancelar" at bounding box center [289, 168] width 24 height 6
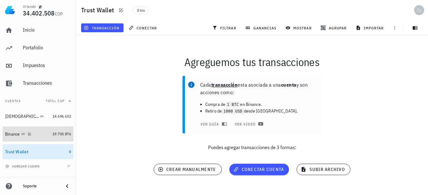
click at [15, 135] on div "Binance" at bounding box center [12, 134] width 15 height 5
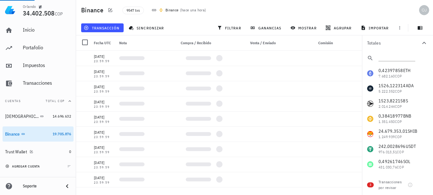
drag, startPoint x: 64, startPoint y: 150, endPoint x: 35, endPoint y: 166, distance: 33.0
click at [37, 167] on span "agregar cuenta" at bounding box center [23, 167] width 33 height 4
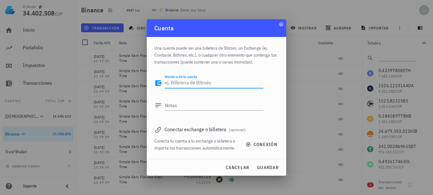
click at [182, 83] on textarea "Nombre de la cuenta" at bounding box center [214, 83] width 99 height 10
type textarea "Gate IO"
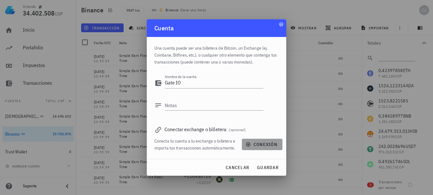
click at [259, 144] on span "conexión" at bounding box center [262, 145] width 30 height 6
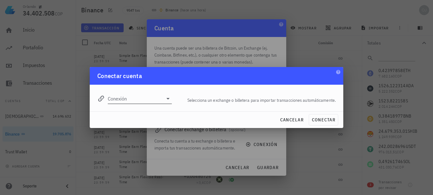
click at [169, 101] on icon at bounding box center [168, 99] width 8 height 8
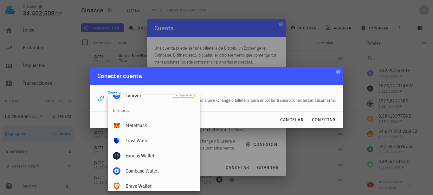
scroll to position [445, 0]
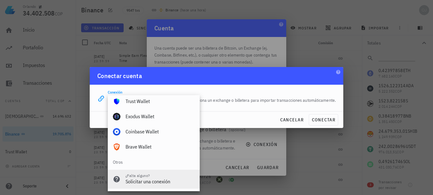
click at [150, 182] on div "Solicitar una conexión" at bounding box center [159, 182] width 69 height 6
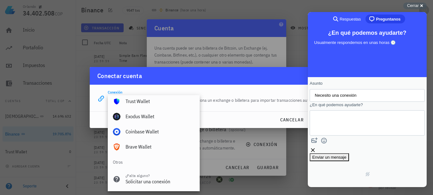
click at [340, 132] on textarea "¿En qué podemos ayudarte?" at bounding box center [343, 123] width 57 height 24
type textarea "N"
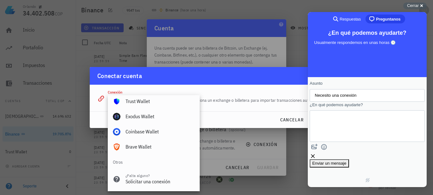
drag, startPoint x: 374, startPoint y: 122, endPoint x: 316, endPoint y: 118, distance: 59.0
click at [316, 118] on div "Tan amables pueden habilitar conexión para Gate Tan amables pueden habilitar co…" at bounding box center [366, 127] width 115 height 32
type textarea "Necesito una conexión para Gate"
click at [346, 161] on span "Enviar un mensaje" at bounding box center [329, 163] width 34 height 5
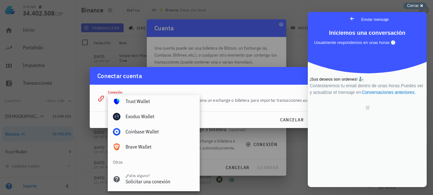
click at [417, 6] on span "Cerrar" at bounding box center [413, 5] width 12 height 5
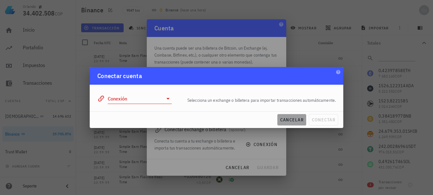
click at [297, 118] on span "cancelar" at bounding box center [292, 120] width 24 height 6
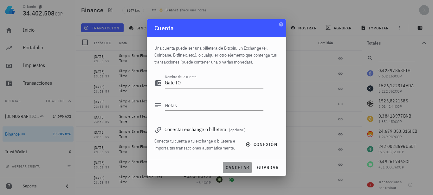
click at [245, 169] on span "cancelar" at bounding box center [237, 168] width 24 height 6
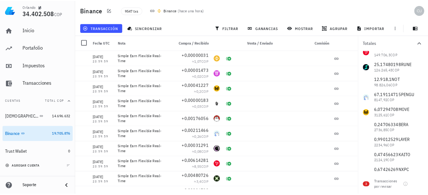
scroll to position [0, 0]
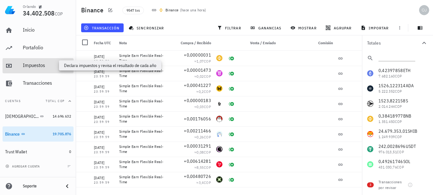
click at [28, 66] on div "Impuestos" at bounding box center [47, 65] width 48 height 6
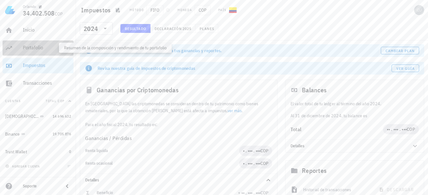
click at [40, 47] on div "Portafolio" at bounding box center [47, 48] width 48 height 6
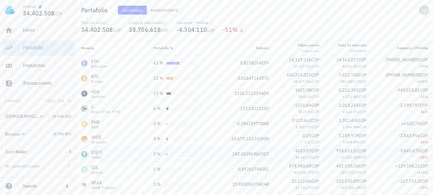
click at [105, 157] on div "USDT Tether" at bounding box center [112, 155] width 62 height 10
click at [168, 11] on span "Rendimiento" at bounding box center [164, 10] width 28 height 5
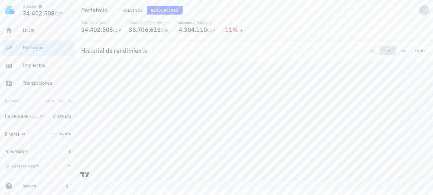
click at [386, 51] on span "1M" at bounding box center [387, 50] width 10 height 5
click at [416, 51] on span "TODO" at bounding box center [419, 50] width 11 height 5
click at [34, 8] on div "Orlando" at bounding box center [29, 6] width 13 height 5
click at [424, 10] on div "avatar" at bounding box center [424, 10] width 10 height 10
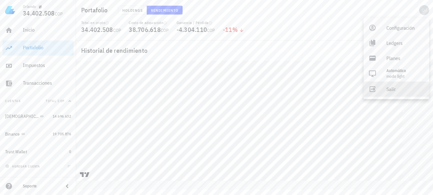
click at [391, 88] on div "Salir" at bounding box center [405, 89] width 38 height 13
